Goal: Transaction & Acquisition: Purchase product/service

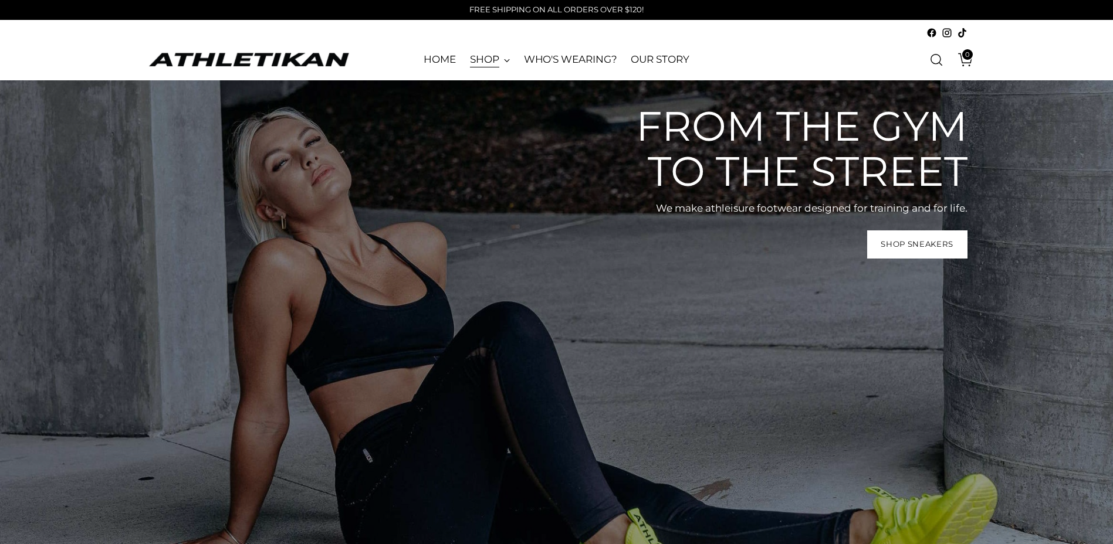
click at [472, 58] on link "SHOP" at bounding box center [490, 60] width 40 height 26
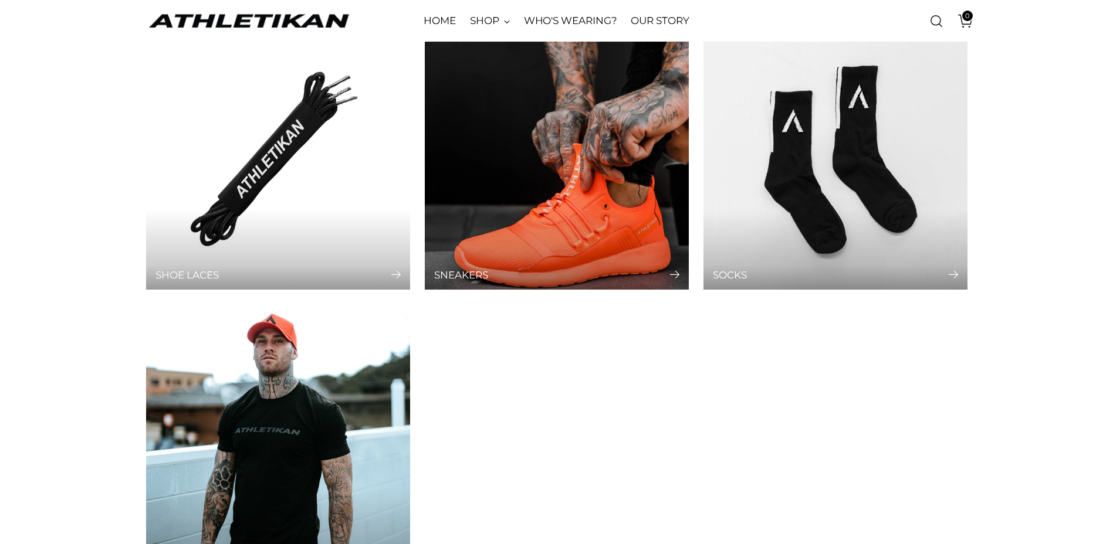
scroll to position [411, 0]
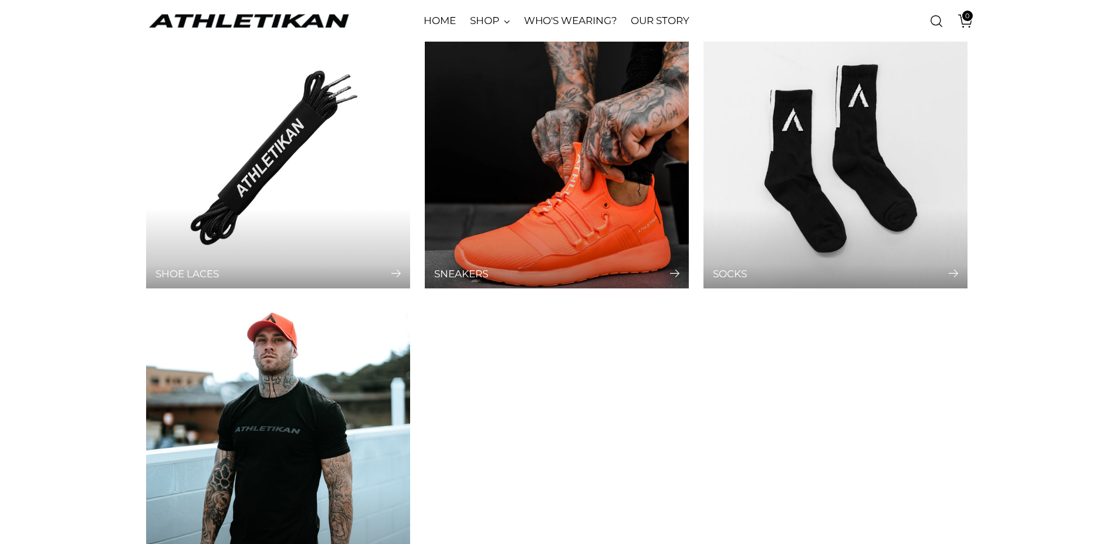
click at [561, 239] on div "Sneakers" at bounding box center [557, 248] width 264 height 81
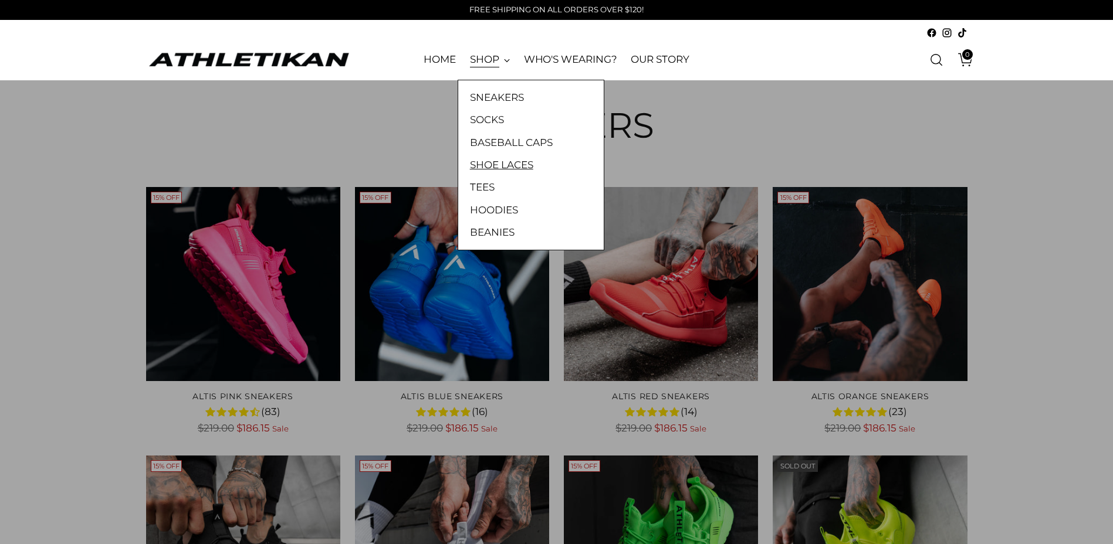
click at [506, 164] on link "SHOE LACES" at bounding box center [531, 164] width 122 height 15
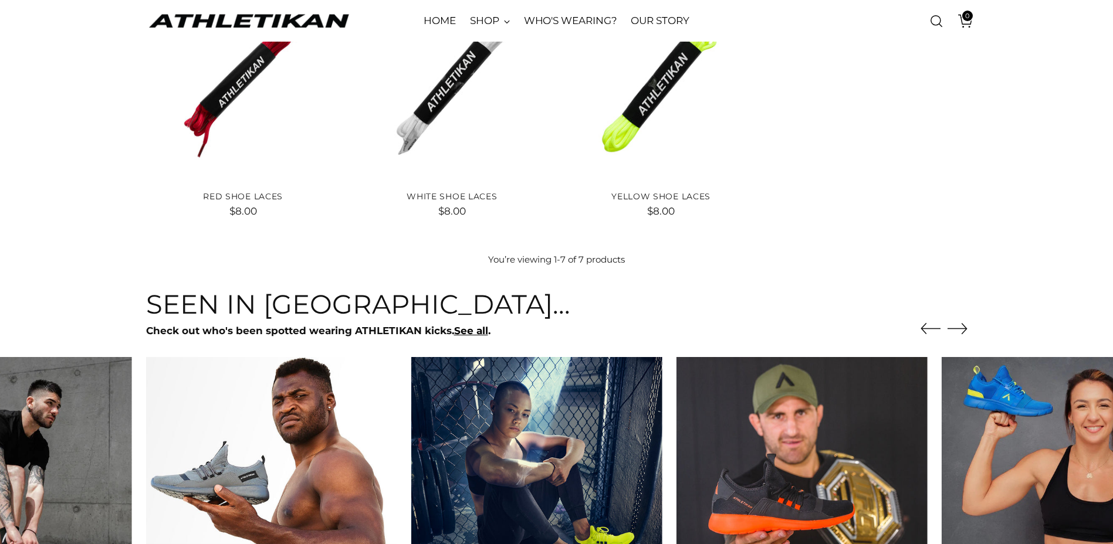
scroll to position [469, 0]
